Goal: Task Accomplishment & Management: Complete application form

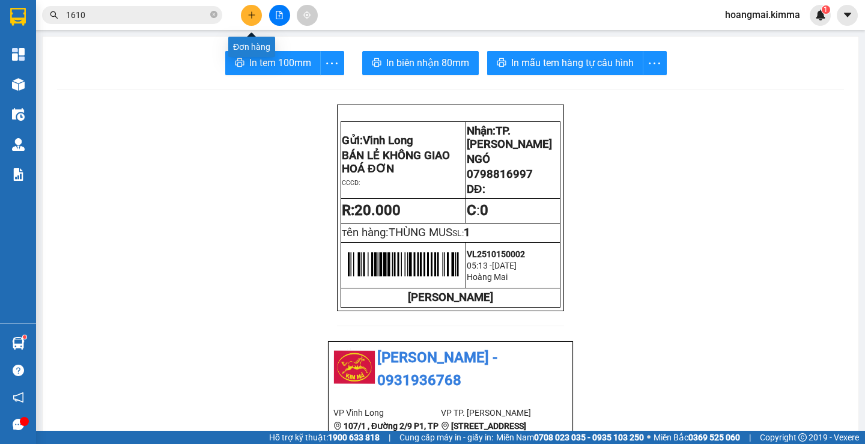
click at [245, 14] on button at bounding box center [251, 15] width 21 height 21
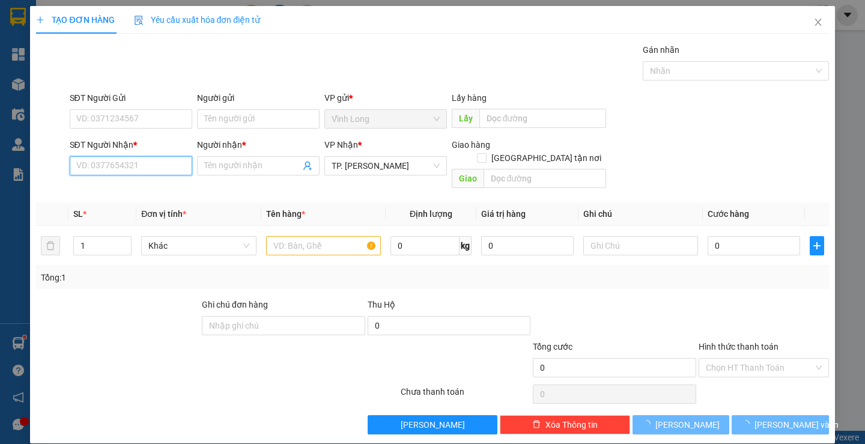
click at [106, 161] on input "SĐT Người Nhận *" at bounding box center [131, 165] width 123 height 19
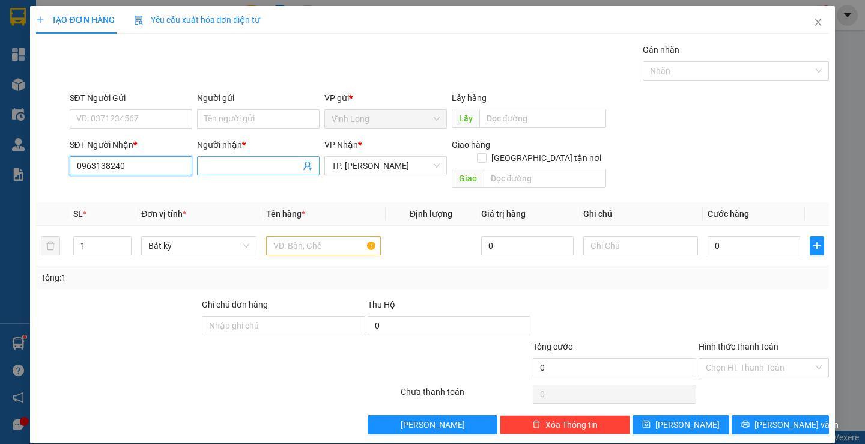
type input "0963138240"
click at [218, 174] on span at bounding box center [258, 165] width 123 height 19
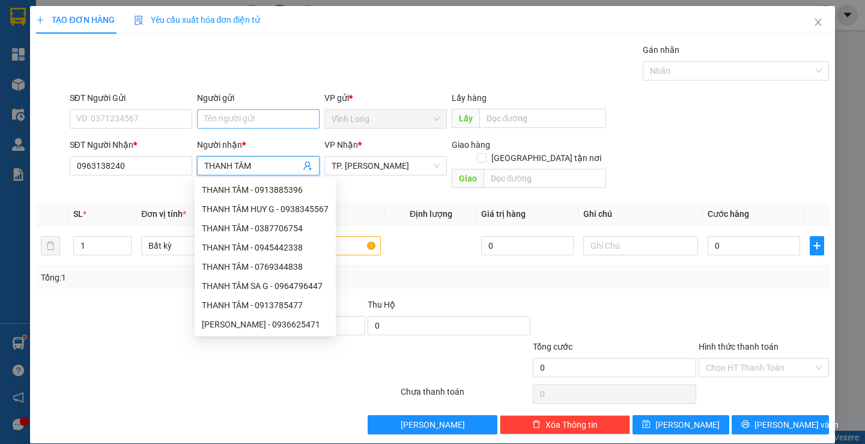
type input "THANH TÂM"
click at [302, 119] on input "Người gửi" at bounding box center [258, 118] width 123 height 19
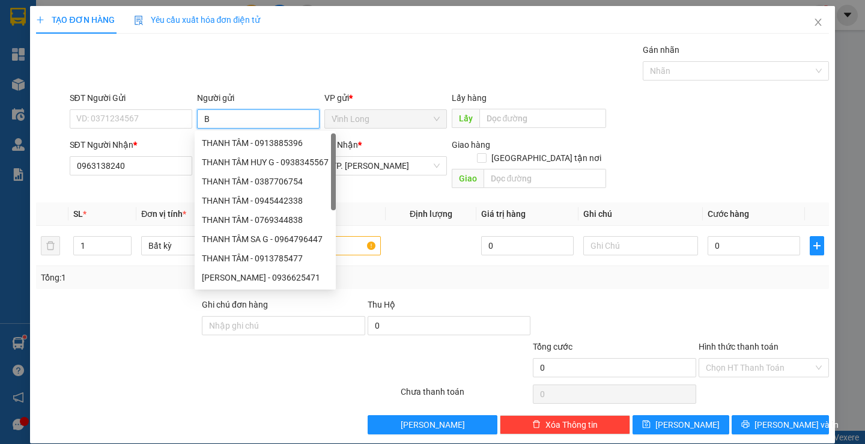
type input "BA"
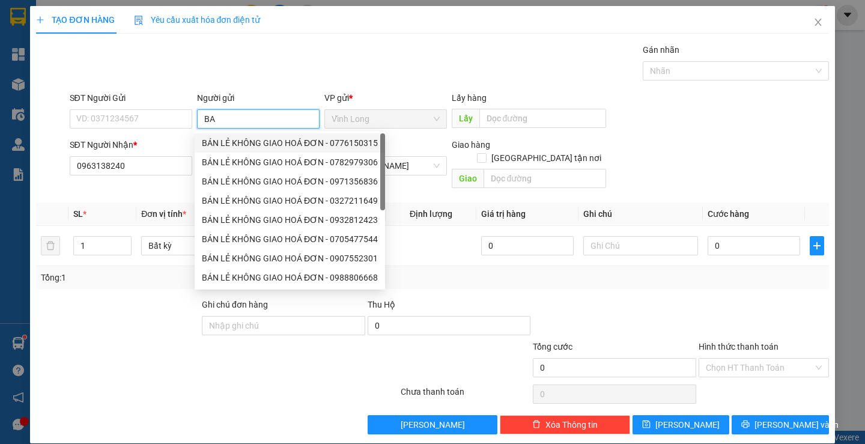
click at [227, 148] on div "BÁN LẺ KHÔNG GIAO HOÁ ĐƠN - 0776150315" at bounding box center [290, 142] width 176 height 13
type input "0776150315"
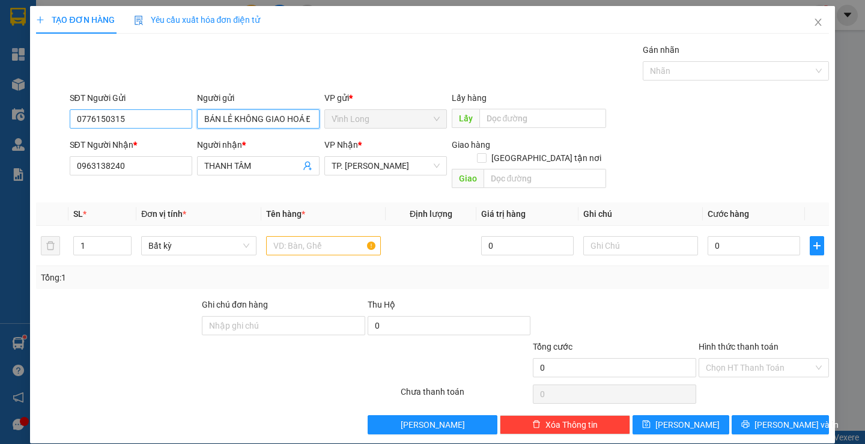
type input "BÁN LẺ KHÔNG GIAO HOÁ ĐƠN"
click at [127, 126] on input "0776150315" at bounding box center [131, 118] width 123 height 19
type input "0"
type input "2"
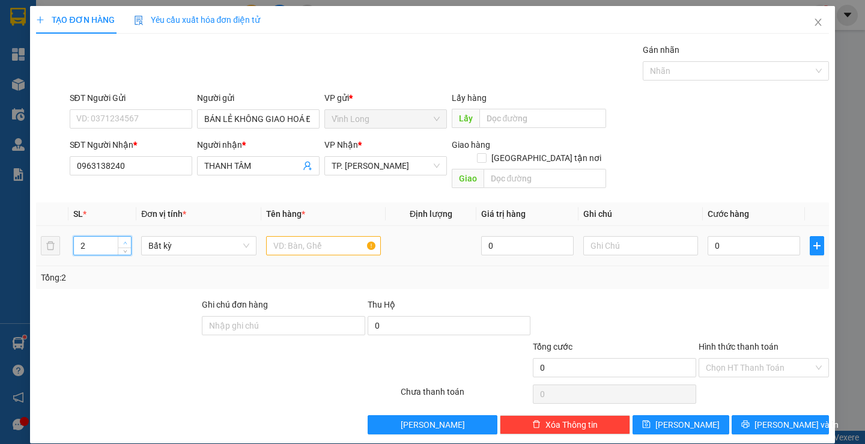
click at [124, 241] on icon "up" at bounding box center [125, 243] width 4 height 4
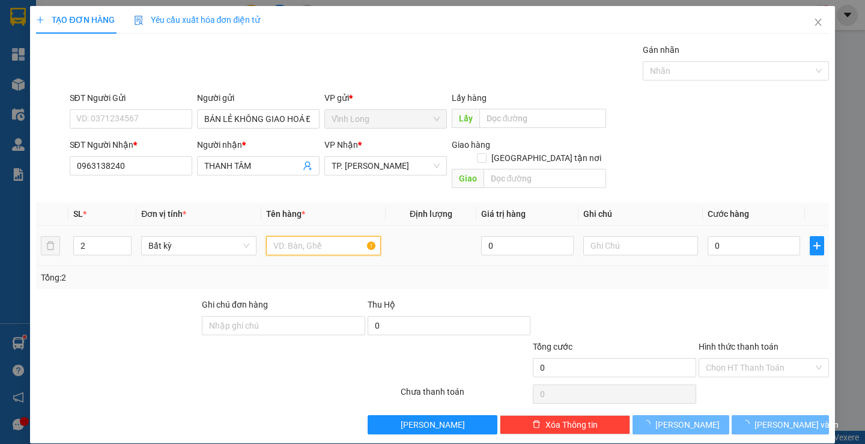
click at [331, 239] on input "text" at bounding box center [323, 245] width 115 height 19
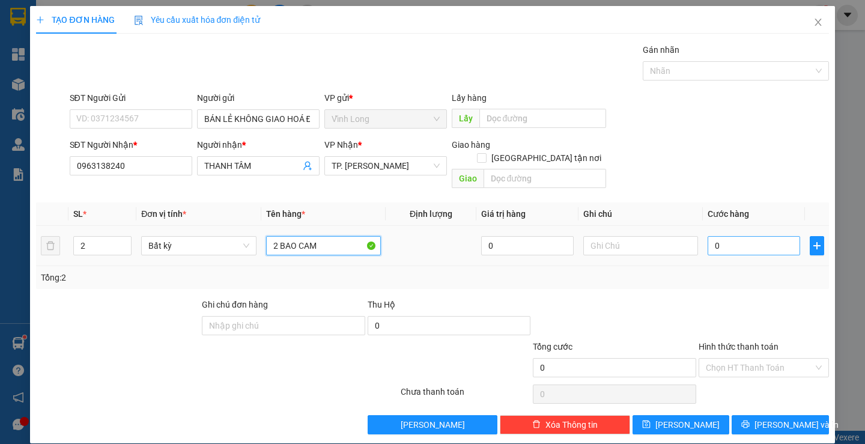
type input "2 BAO CAM"
click at [763, 236] on input "0" at bounding box center [754, 245] width 93 height 19
type input "7"
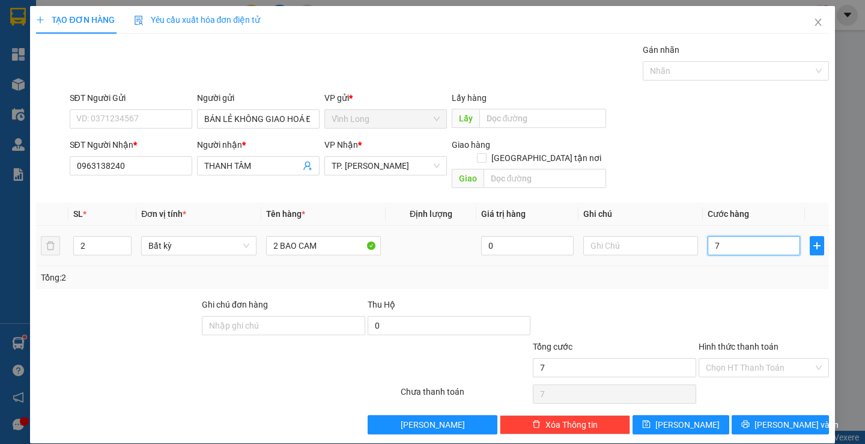
type input "70"
type input "70.000"
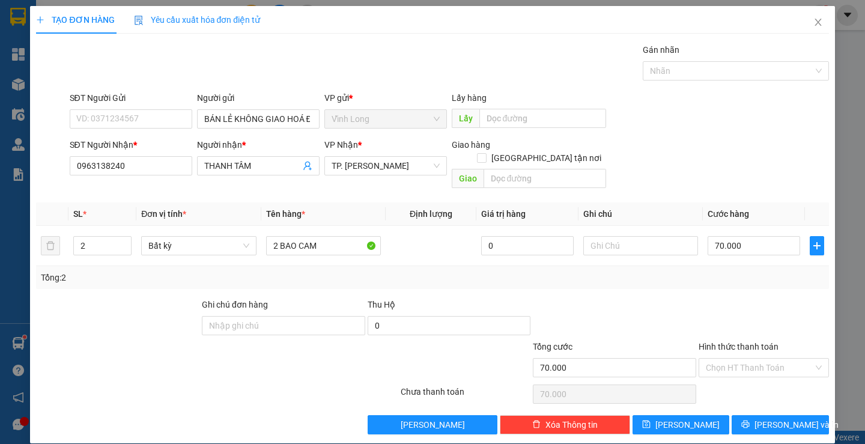
click at [770, 342] on div "Hình thức thanh toán" at bounding box center [764, 349] width 130 height 18
click at [759, 363] on input "Hình thức thanh toán" at bounding box center [760, 368] width 108 height 18
click at [757, 377] on div "Tại văn phòng" at bounding box center [756, 378] width 114 height 13
type input "0"
click at [779, 418] on span "[PERSON_NAME] và In" at bounding box center [797, 424] width 84 height 13
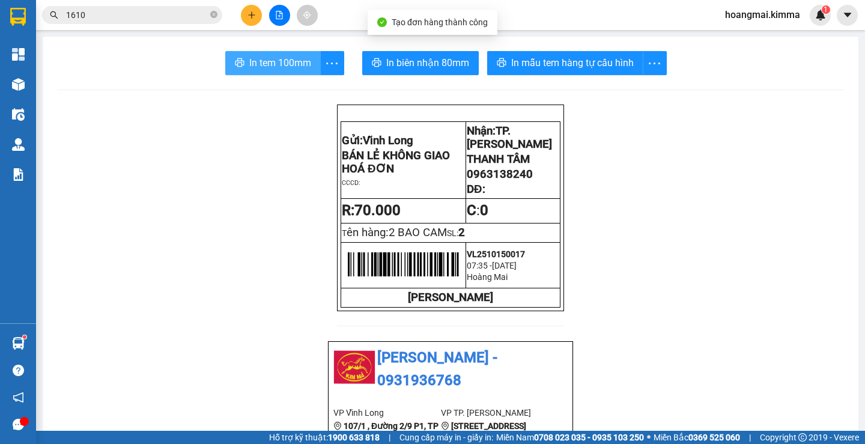
click at [289, 59] on span "In tem 100mm" at bounding box center [280, 62] width 62 height 15
click at [106, 11] on input "1610" at bounding box center [137, 14] width 142 height 13
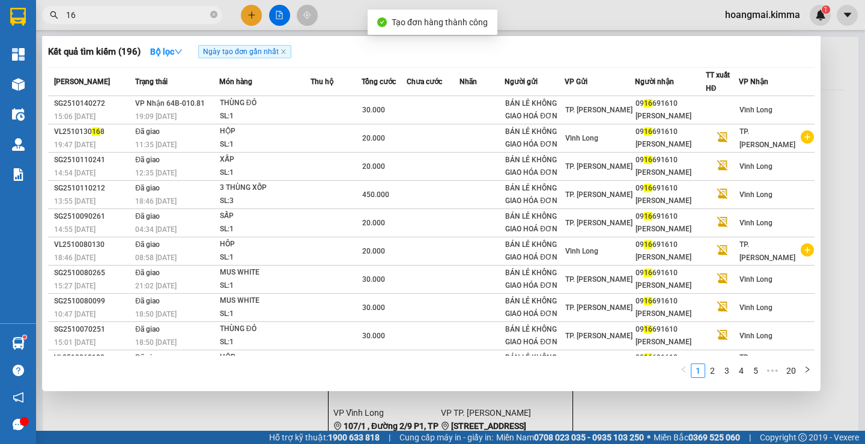
type input "1"
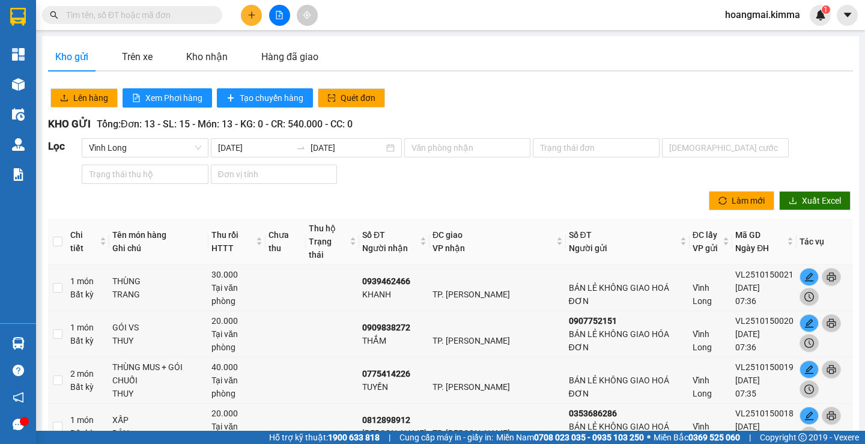
click at [130, 15] on input "text" at bounding box center [137, 14] width 142 height 13
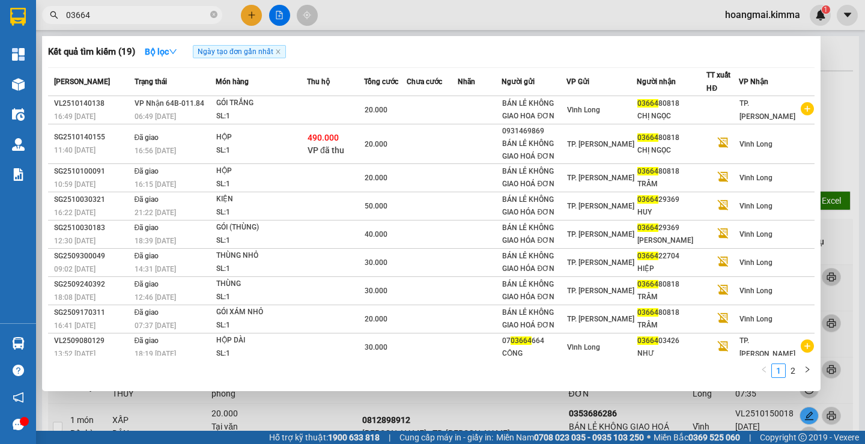
type input "03664"
click at [246, 17] on div at bounding box center [432, 222] width 865 height 444
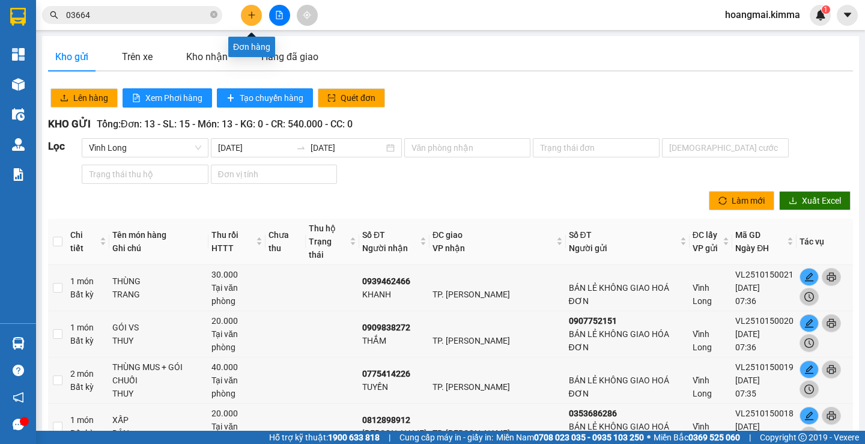
click at [255, 12] on icon "plus" at bounding box center [252, 15] width 8 height 8
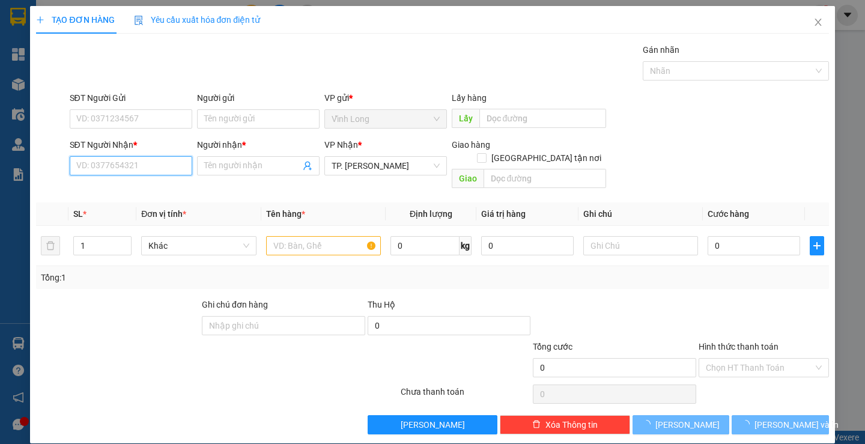
click at [127, 159] on input "SĐT Người Nhận *" at bounding box center [131, 165] width 123 height 19
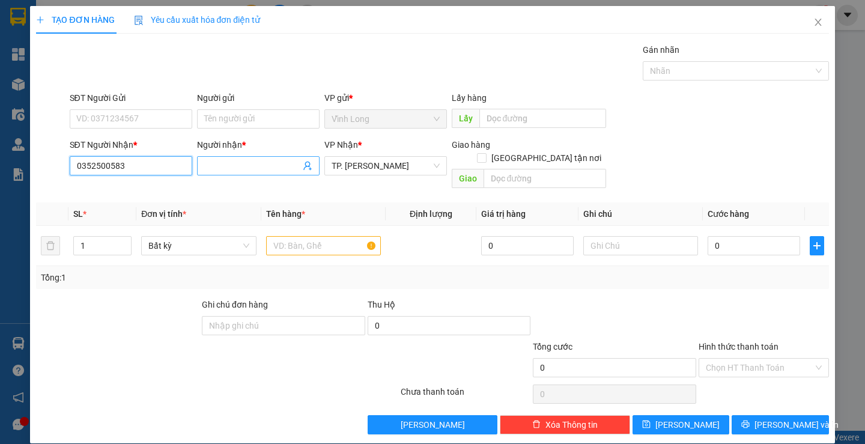
type input "0352500583"
click at [253, 174] on span at bounding box center [258, 165] width 123 height 19
type input "AN"
click at [97, 123] on input "SĐT Người Gửi" at bounding box center [131, 118] width 123 height 19
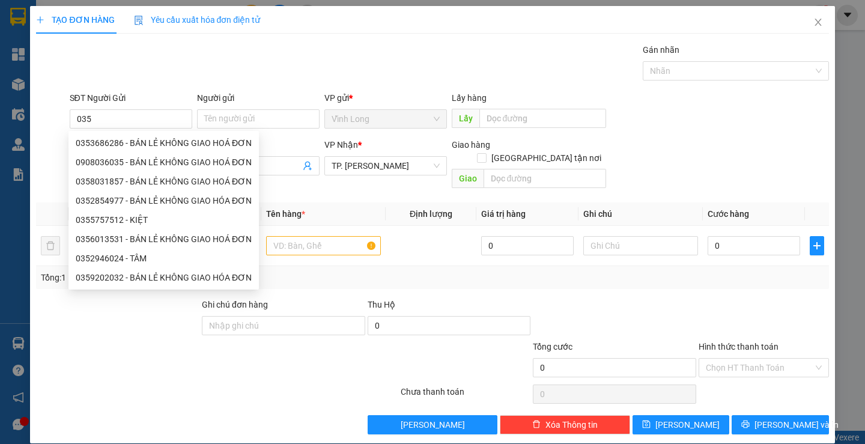
click at [249, 55] on div "Gói vận chuyển * Tiêu chuẩn Gán nhãn Nhãn" at bounding box center [449, 64] width 764 height 42
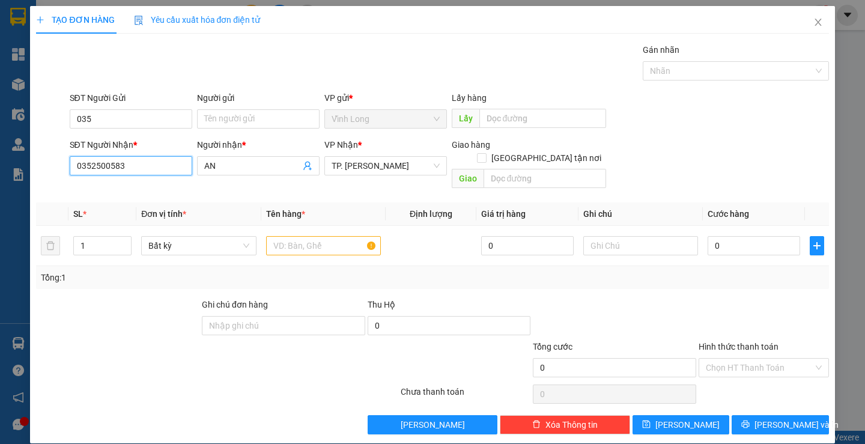
drag, startPoint x: 143, startPoint y: 159, endPoint x: 70, endPoint y: 175, distance: 74.5
click at [70, 175] on input "0352500583" at bounding box center [131, 165] width 123 height 19
click at [109, 126] on input "035" at bounding box center [131, 118] width 123 height 19
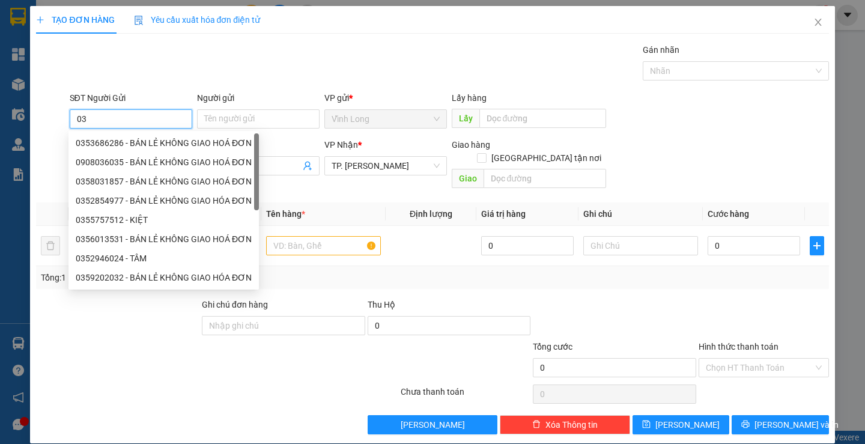
type input "0"
click at [288, 236] on input "text" at bounding box center [323, 245] width 115 height 19
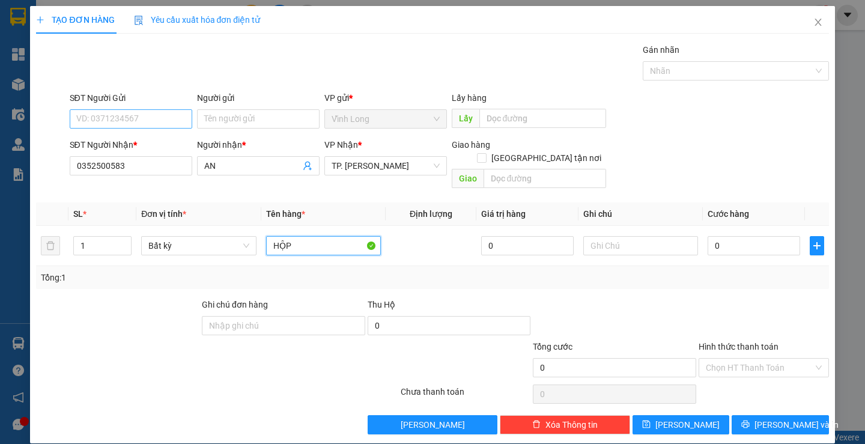
type input "HỘP"
click at [163, 121] on input "SĐT Người Gửi" at bounding box center [131, 118] width 123 height 19
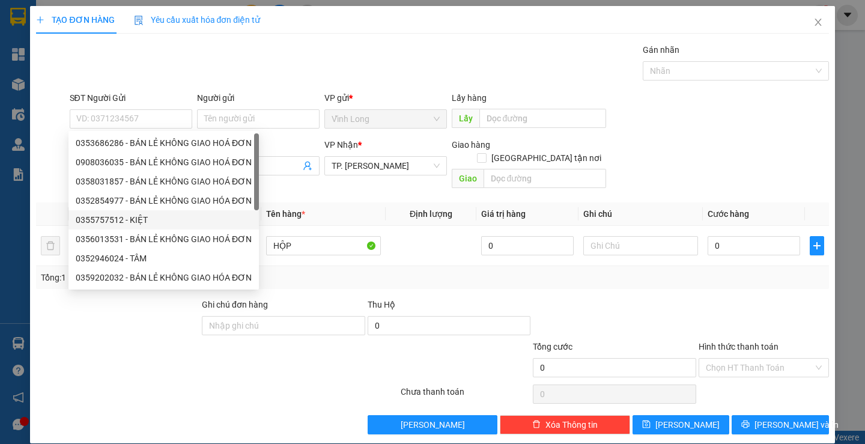
click at [240, 77] on div "Gói vận chuyển * Tiêu chuẩn Gán nhãn Nhãn" at bounding box center [449, 64] width 764 height 42
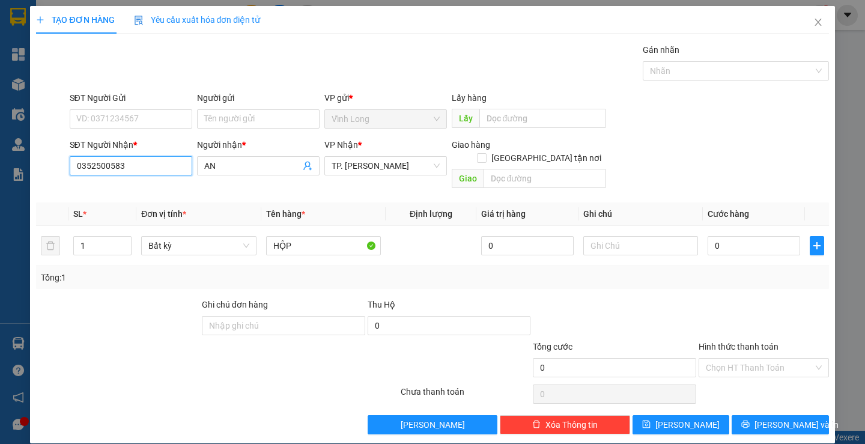
drag, startPoint x: 127, startPoint y: 172, endPoint x: 78, endPoint y: 169, distance: 49.4
click at [78, 169] on input "0352500583" at bounding box center [131, 165] width 123 height 19
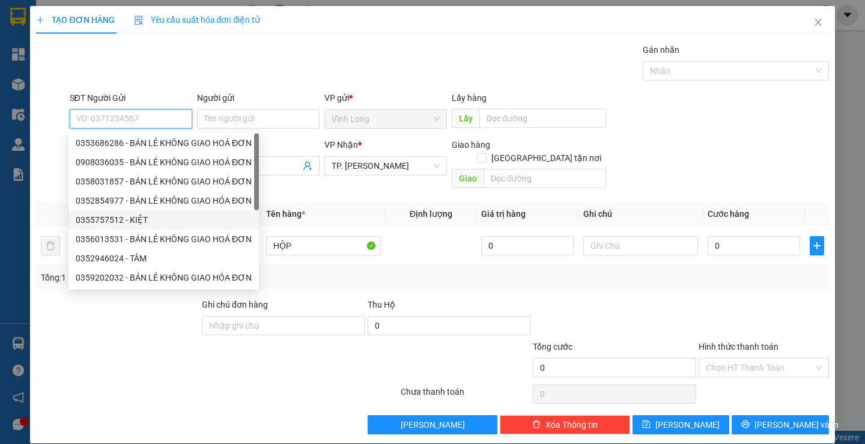
paste input "0352500583"
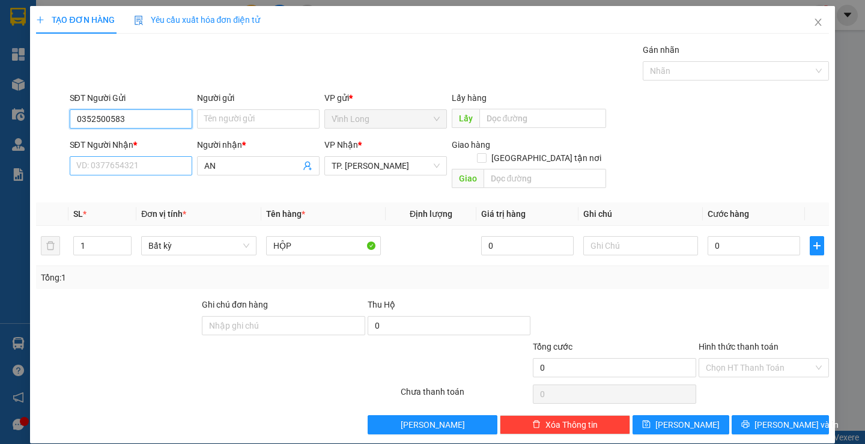
type input "0352500583"
click at [130, 169] on input "SĐT Người Nhận *" at bounding box center [131, 165] width 123 height 19
type input "0909560490"
click at [267, 156] on span "AN" at bounding box center [258, 165] width 123 height 19
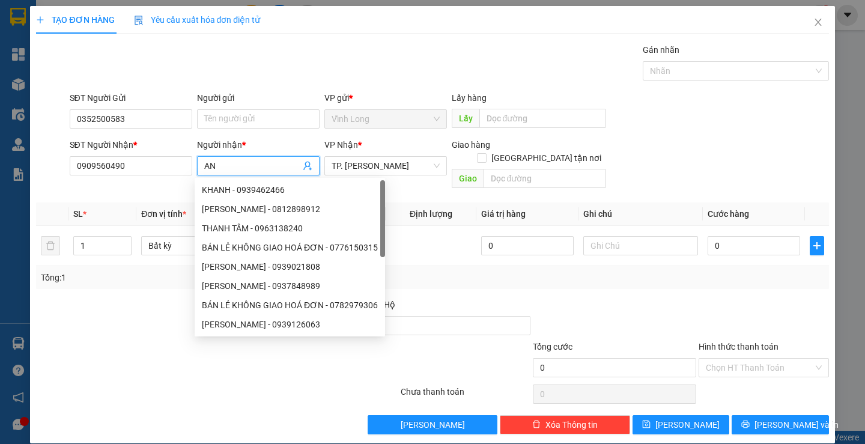
type input "A"
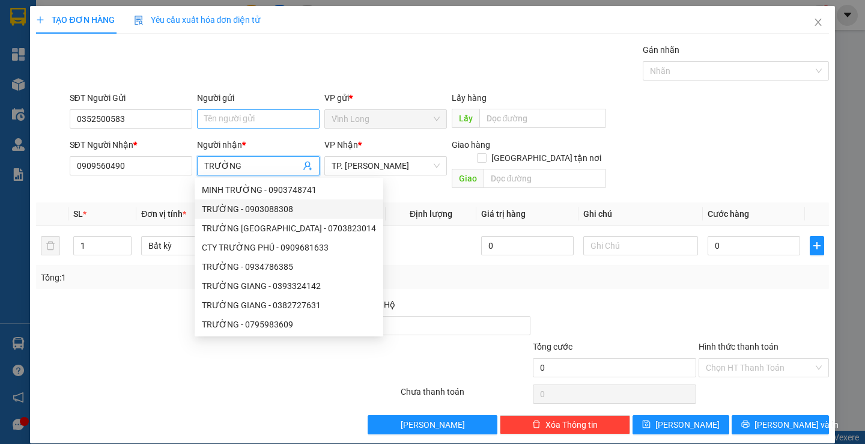
type input "TRƯỜNG"
click at [248, 124] on input "Người gửi" at bounding box center [258, 118] width 123 height 19
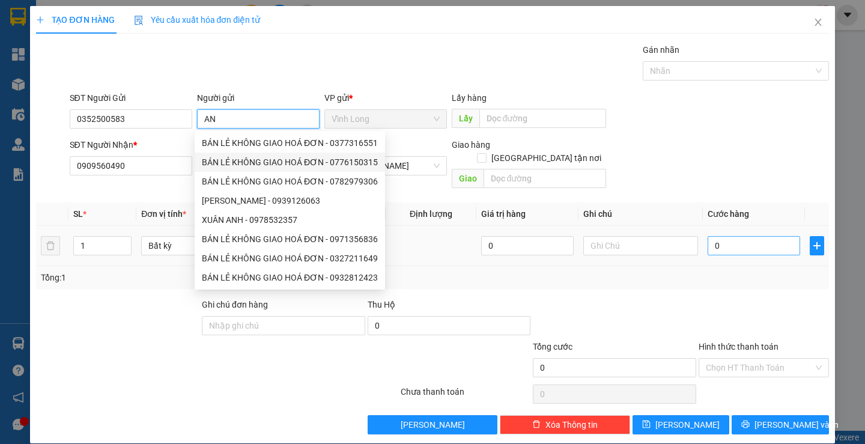
type input "AN"
click at [733, 239] on input "0" at bounding box center [754, 245] width 93 height 19
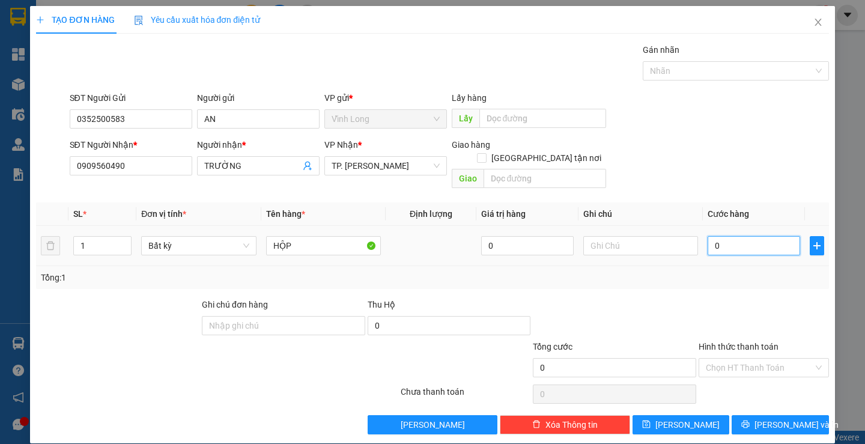
type input "8"
type input "80"
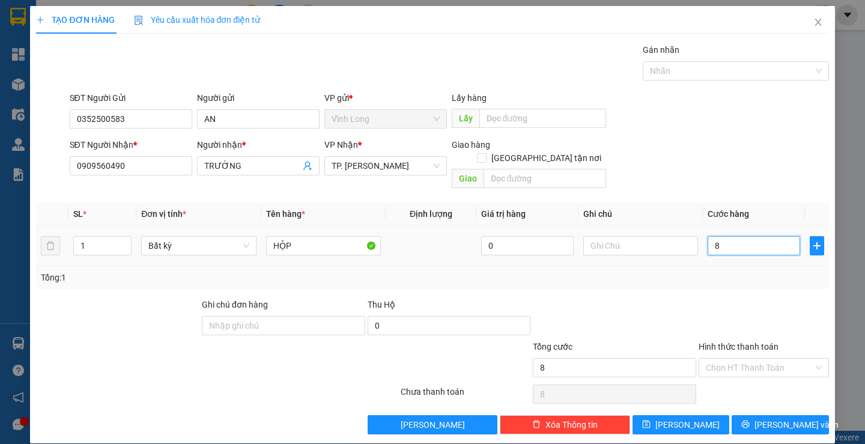
type input "80"
type input "80.000"
click at [485, 153] on input "[GEOGRAPHIC_DATA] tận nơi" at bounding box center [481, 157] width 8 height 8
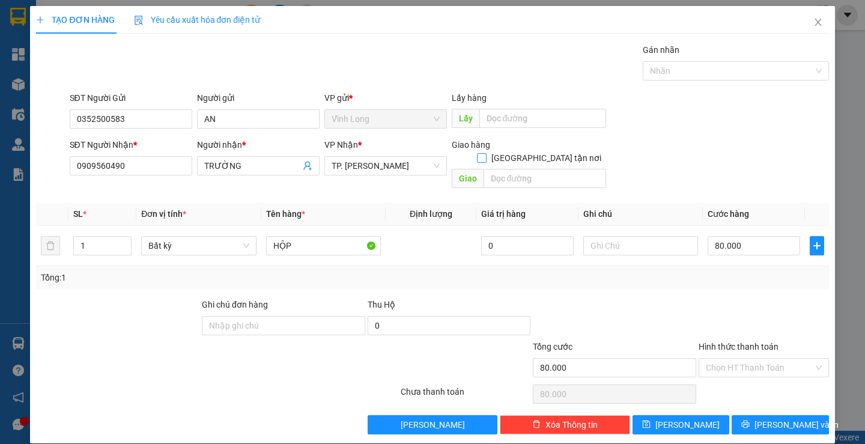
checkbox input "true"
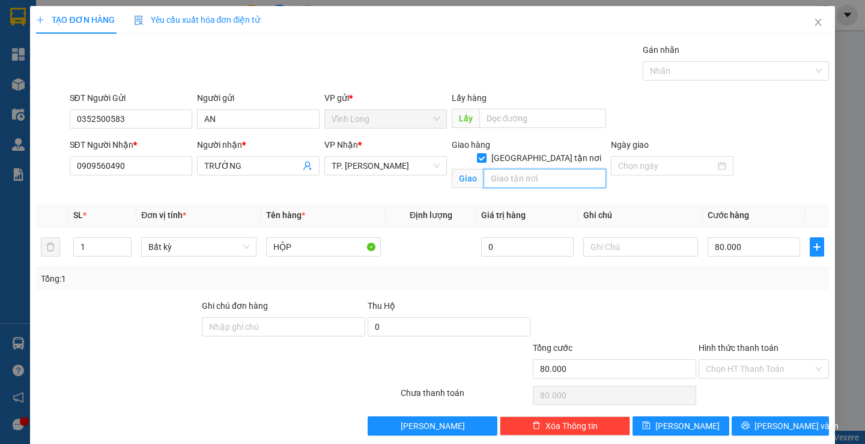
click at [521, 172] on input "text" at bounding box center [545, 178] width 123 height 19
type input "284 LÝ THƯỜNG KIỆT, Q10 BLOCK B21.08"
drag, startPoint x: 735, startPoint y: 362, endPoint x: 726, endPoint y: 361, distance: 8.4
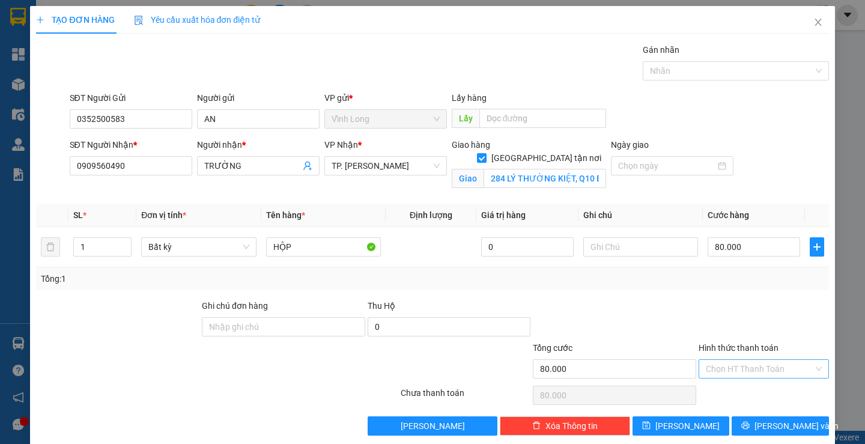
click at [732, 362] on input "Hình thức thanh toán" at bounding box center [760, 369] width 108 height 18
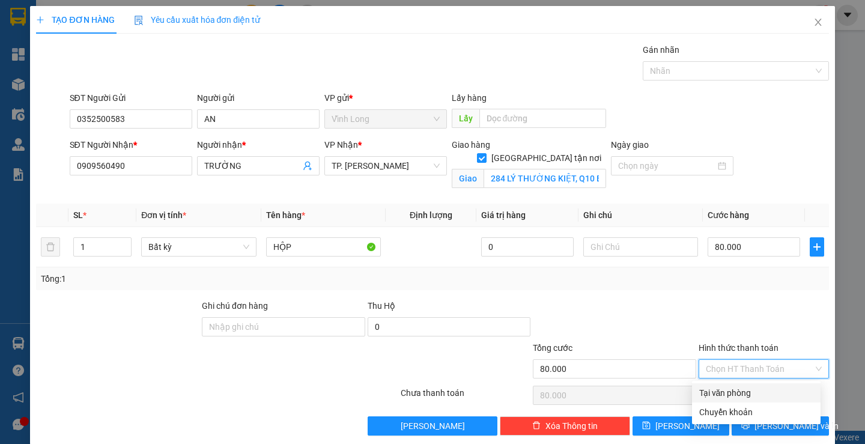
click at [715, 389] on div "Tại văn phòng" at bounding box center [756, 392] width 114 height 13
type input "0"
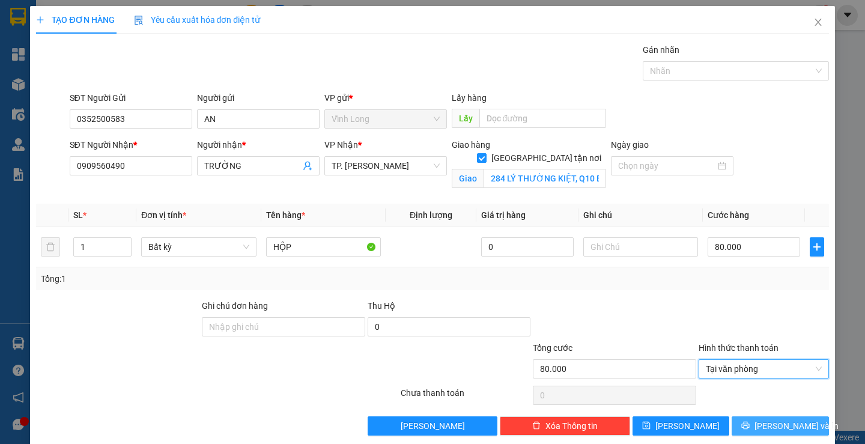
click at [745, 426] on button "[PERSON_NAME] và In" at bounding box center [780, 425] width 97 height 19
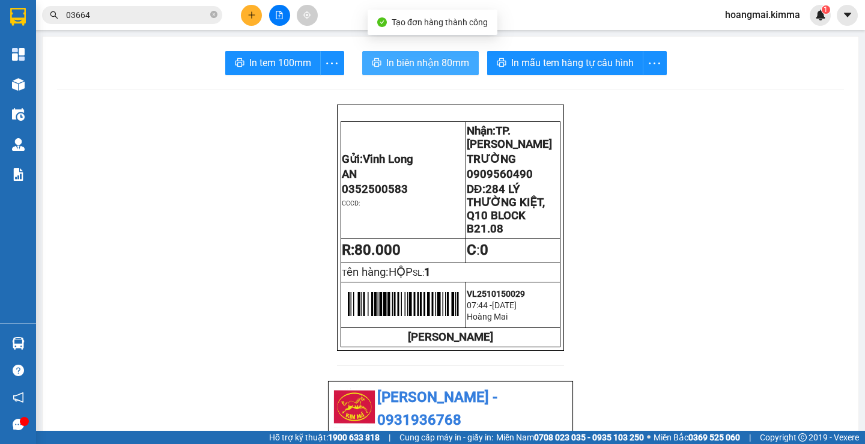
click at [397, 56] on span "In biên nhận 80mm" at bounding box center [427, 62] width 83 height 15
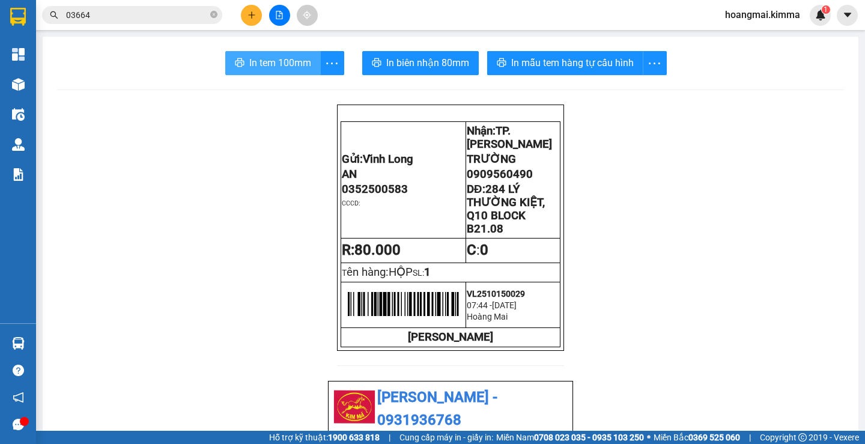
click at [268, 70] on button "In tem 100mm" at bounding box center [273, 63] width 96 height 24
